Goal: Information Seeking & Learning: Learn about a topic

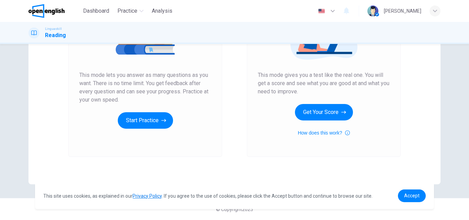
scroll to position [78, 0]
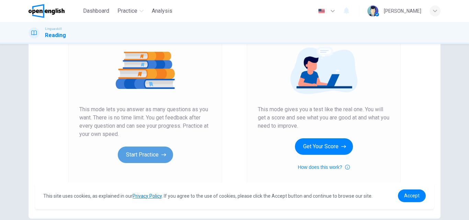
click at [149, 155] on button "Start Practice" at bounding box center [145, 155] width 55 height 16
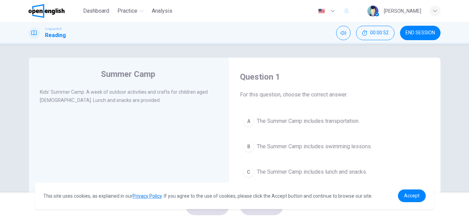
scroll to position [34, 0]
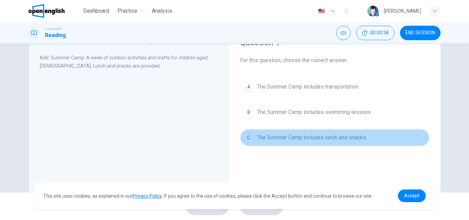
click at [297, 139] on span "The Summer Camp includes lunch and snacks." at bounding box center [312, 137] width 110 height 8
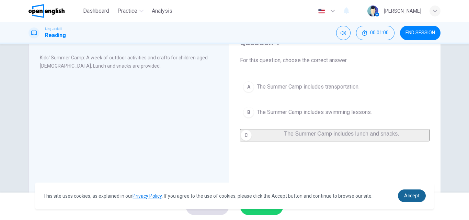
click at [412, 192] on link "Accept" at bounding box center [412, 195] width 28 height 13
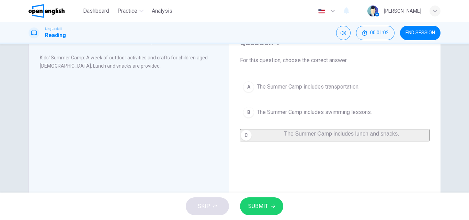
click at [250, 204] on span "SUBMIT" at bounding box center [258, 206] width 20 height 10
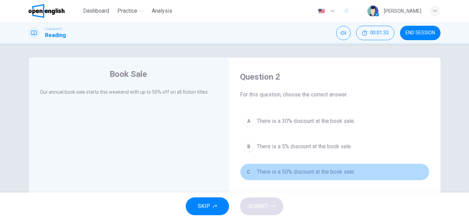
click at [305, 171] on span "There is a 50% discount at the book sale." at bounding box center [306, 172] width 98 height 8
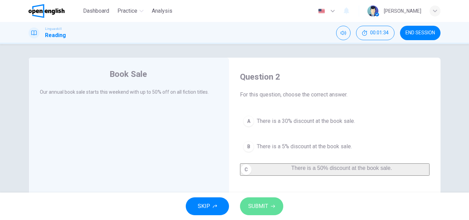
click at [267, 205] on span "SUBMIT" at bounding box center [258, 206] width 20 height 10
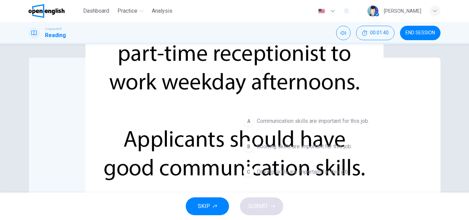
scroll to position [34, 0]
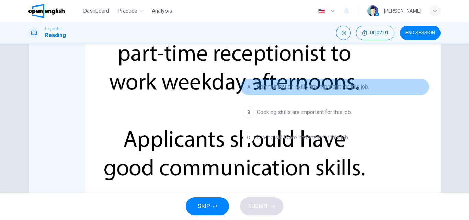
click at [290, 87] on span "Communication skills are important for this job." at bounding box center [313, 87] width 112 height 8
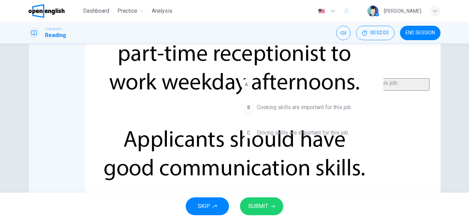
click at [269, 204] on button "SUBMIT" at bounding box center [261, 206] width 43 height 18
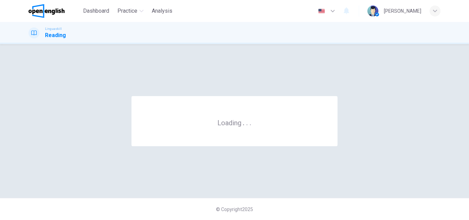
scroll to position [0, 0]
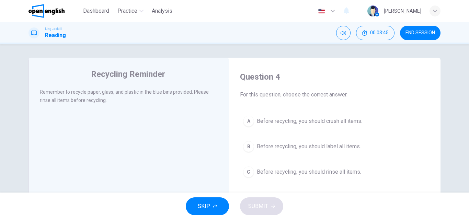
click at [327, 173] on span "Before recycling, you should rinse all items." at bounding box center [309, 172] width 104 height 8
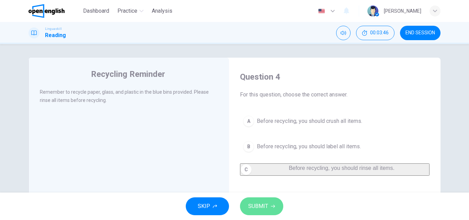
click at [266, 202] on span "SUBMIT" at bounding box center [258, 206] width 20 height 10
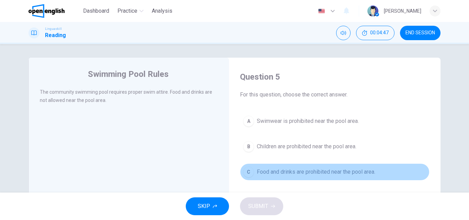
click at [337, 169] on span "Food and drinks are prohibited near the pool area." at bounding box center [316, 172] width 118 height 8
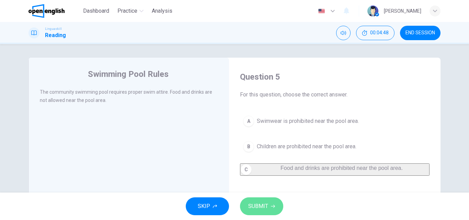
click at [267, 206] on span "SUBMIT" at bounding box center [258, 206] width 20 height 10
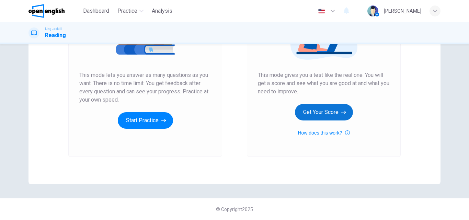
scroll to position [43, 0]
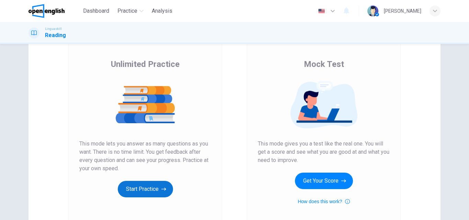
click at [150, 188] on button "Start Practice" at bounding box center [145, 189] width 55 height 16
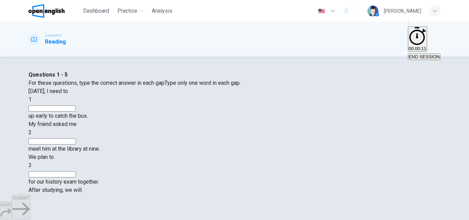
scroll to position [34, 0]
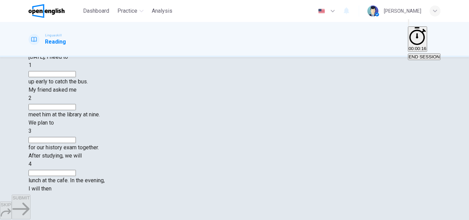
click at [106, 69] on div "1" at bounding box center [234, 65] width 412 height 8
click at [32, 68] on span "1" at bounding box center [29, 65] width 3 height 7
click at [76, 77] on input at bounding box center [51, 74] width 47 height 6
type input "*"
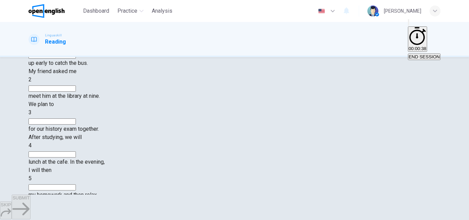
type input "***"
click at [76, 92] on input at bounding box center [51, 88] width 47 height 6
type input "**"
click at [76, 118] on input at bounding box center [51, 121] width 47 height 6
click at [32, 112] on span "3" at bounding box center [29, 112] width 3 height 7
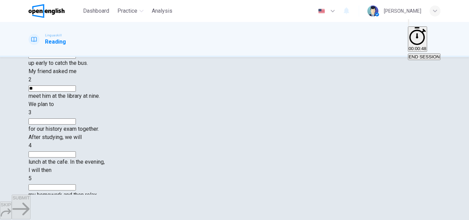
click at [32, 112] on span "3" at bounding box center [29, 112] width 3 height 7
click at [76, 118] on input at bounding box center [51, 121] width 47 height 6
type input "*****"
click at [76, 151] on input at bounding box center [51, 154] width 47 height 6
type input "***"
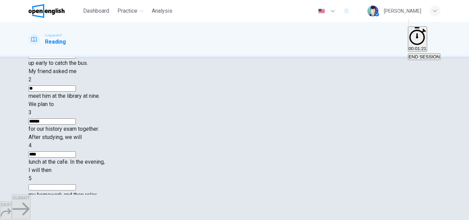
click at [76, 184] on input at bounding box center [51, 187] width 47 height 6
type input "*"
type input "**"
click at [30, 200] on span "SUBMIT" at bounding box center [20, 197] width 17 height 5
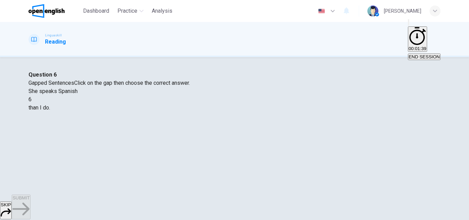
scroll to position [34, 0]
click at [32, 100] on div at bounding box center [32, 100] width 0 height 0
click at [169, 120] on div "more fluently" at bounding box center [234, 116] width 412 height 8
click at [30, 200] on span "SUBMIT" at bounding box center [20, 197] width 17 height 5
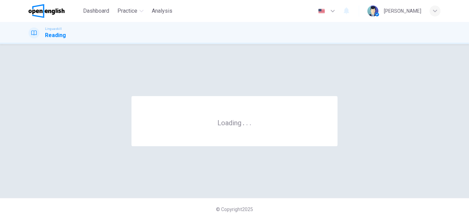
scroll to position [0, 0]
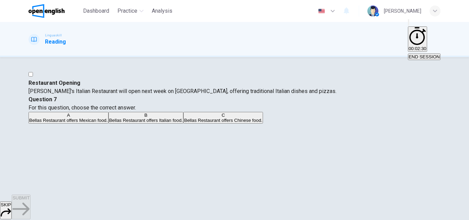
click at [183, 123] on span "Bellas Restaurant offers Italian food." at bounding box center [146, 120] width 74 height 5
click at [30, 200] on span "SUBMIT" at bounding box center [20, 197] width 17 height 5
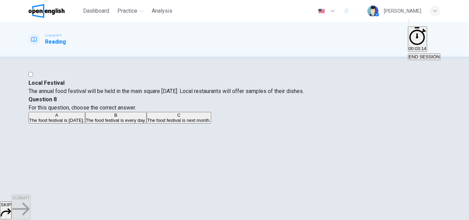
click at [146, 123] on span "The food festival is every day." at bounding box center [116, 120] width 60 height 5
click at [84, 121] on span "The food festival is next Saturday." at bounding box center [56, 120] width 55 height 5
click at [30, 200] on span "SUBMIT" at bounding box center [20, 197] width 17 height 5
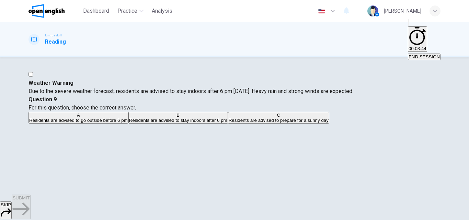
click at [227, 123] on span "Residents are advised to stay indoors after 6 pm" at bounding box center [178, 120] width 98 height 5
click at [30, 200] on span "SUBMIT" at bounding box center [20, 197] width 17 height 5
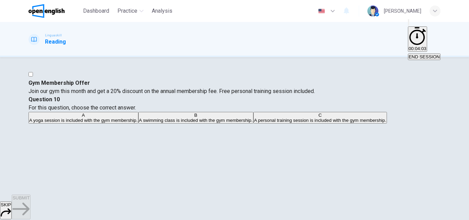
click at [306, 123] on span "A personal training session is included with the gym membership." at bounding box center [320, 120] width 132 height 5
click at [30, 202] on button "SUBMIT" at bounding box center [21, 207] width 19 height 25
